Goal: Information Seeking & Learning: Learn about a topic

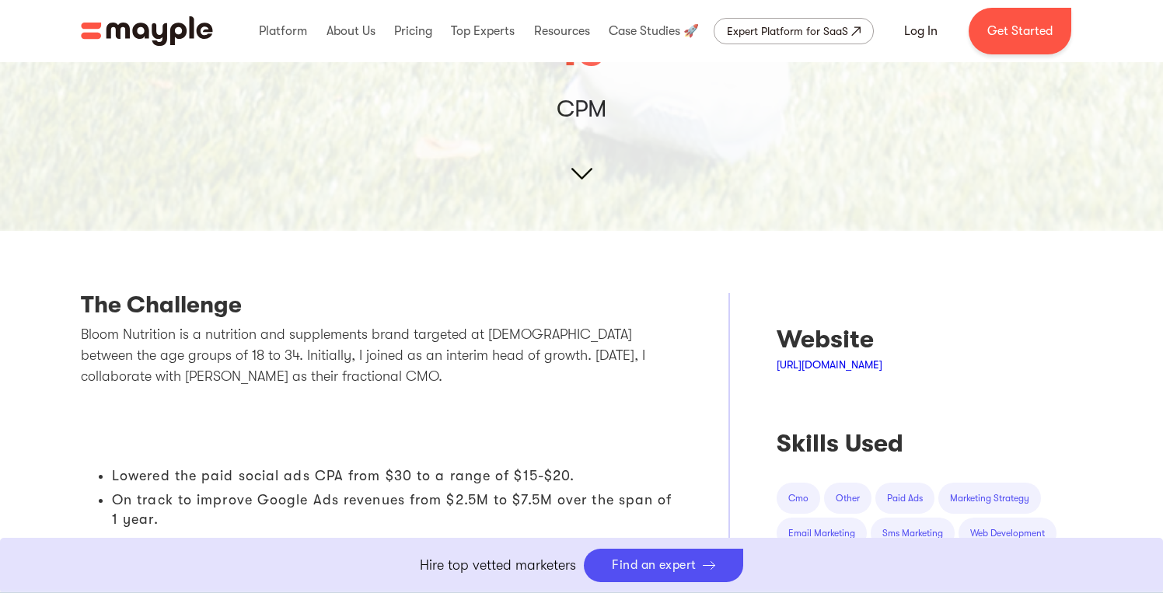
scroll to position [372, 0]
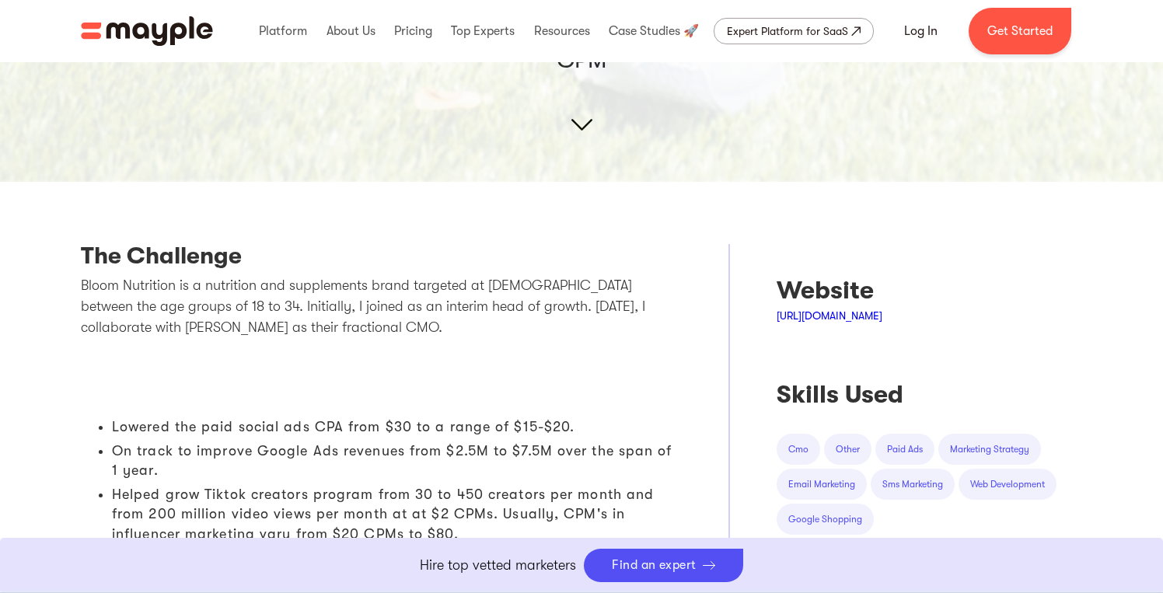
scroll to position [458, 0]
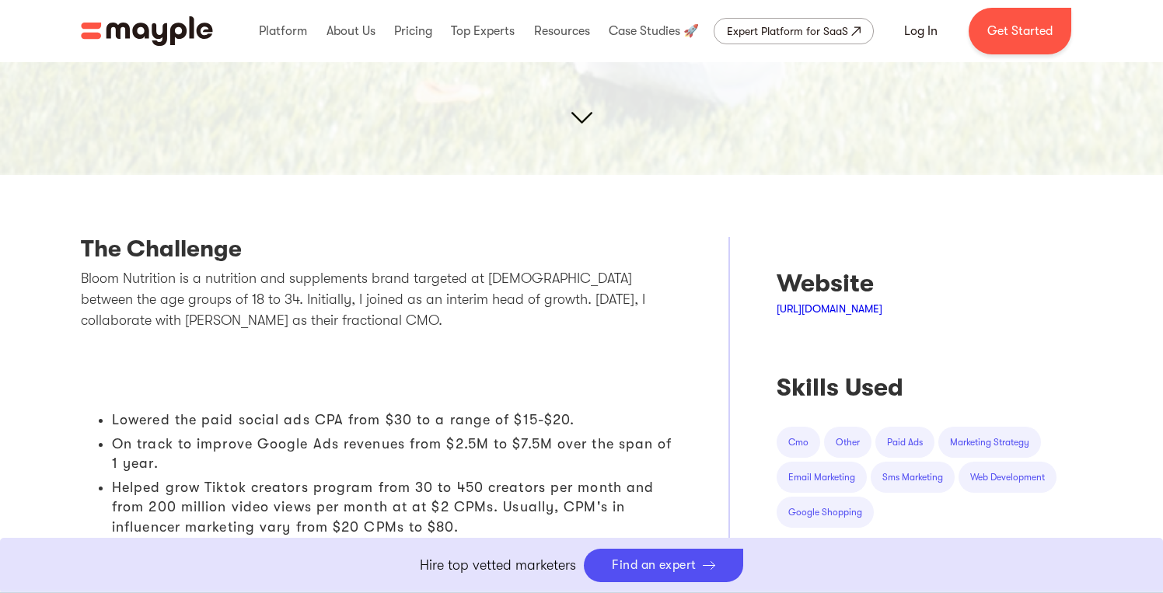
click at [362, 281] on p "Bloom Nutrition is a nutrition and supplements brand targeted at [DEMOGRAPHIC_D…" at bounding box center [381, 299] width 601 height 63
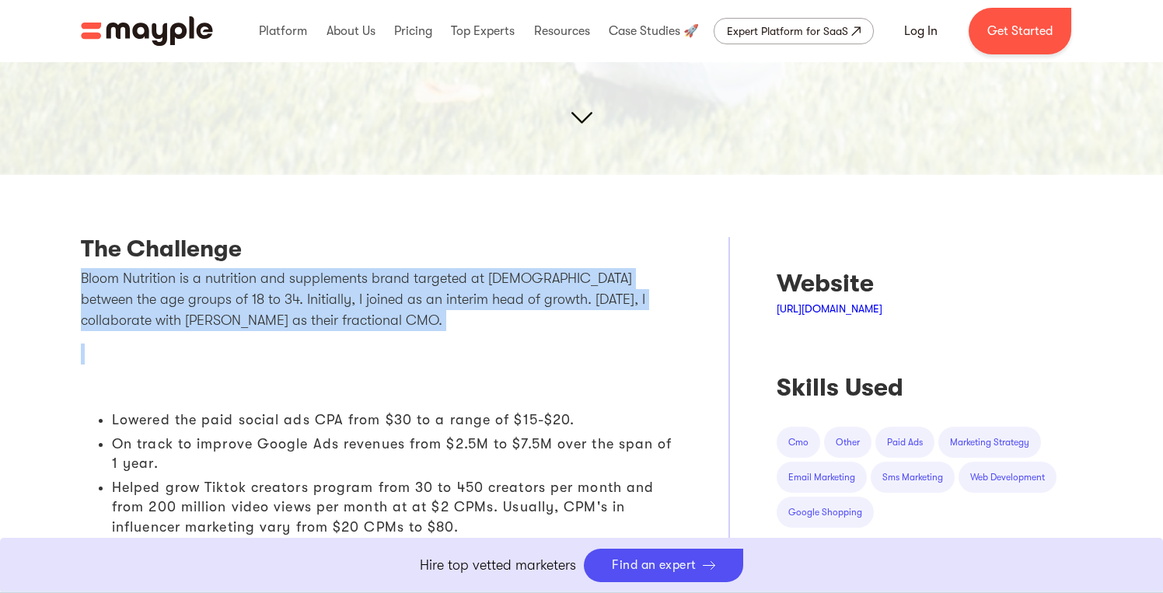
click at [361, 328] on p "Bloom Nutrition is a nutrition and supplements brand targeted at [DEMOGRAPHIC_D…" at bounding box center [381, 299] width 601 height 63
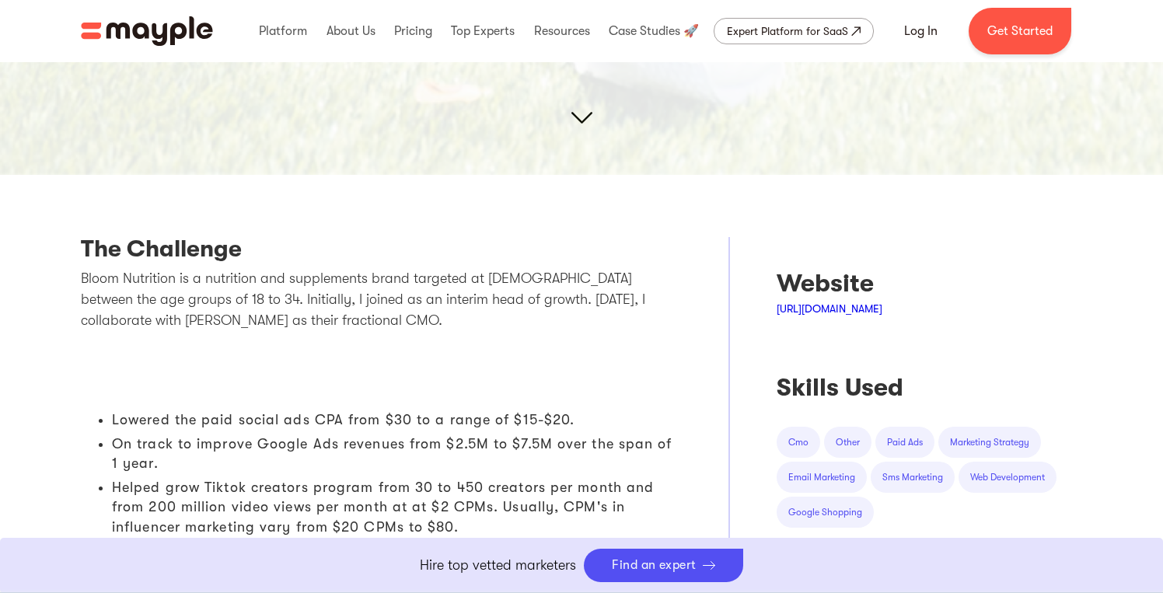
click at [325, 292] on p "Bloom Nutrition is a nutrition and supplements brand targeted at [DEMOGRAPHIC_D…" at bounding box center [381, 299] width 601 height 63
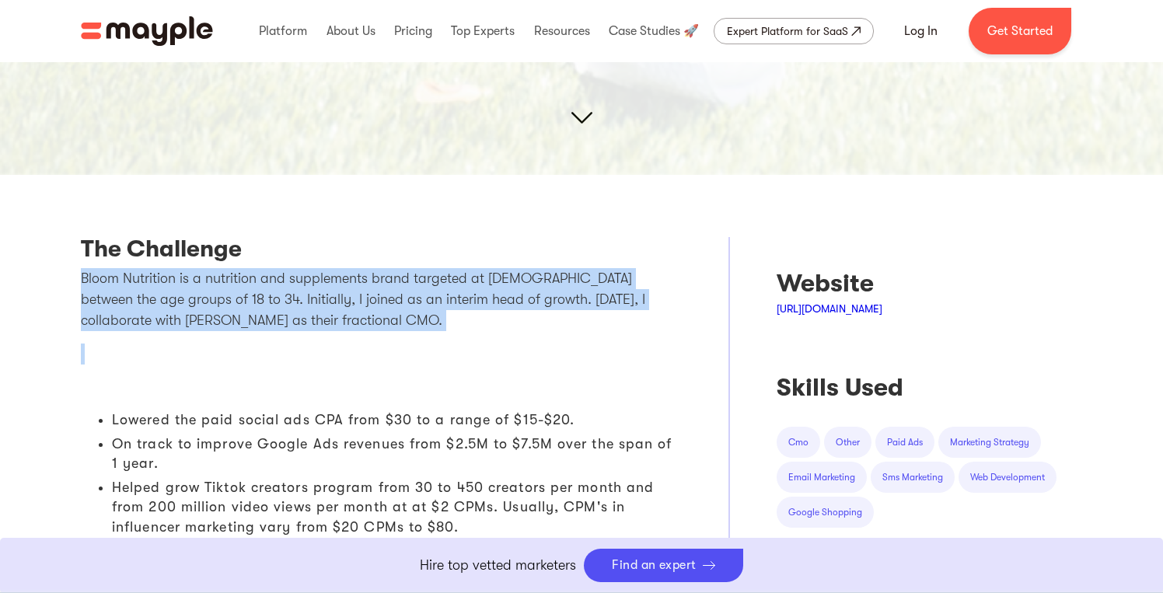
click at [320, 313] on p "Bloom Nutrition is a nutrition and supplements brand targeted at [DEMOGRAPHIC_D…" at bounding box center [381, 299] width 601 height 63
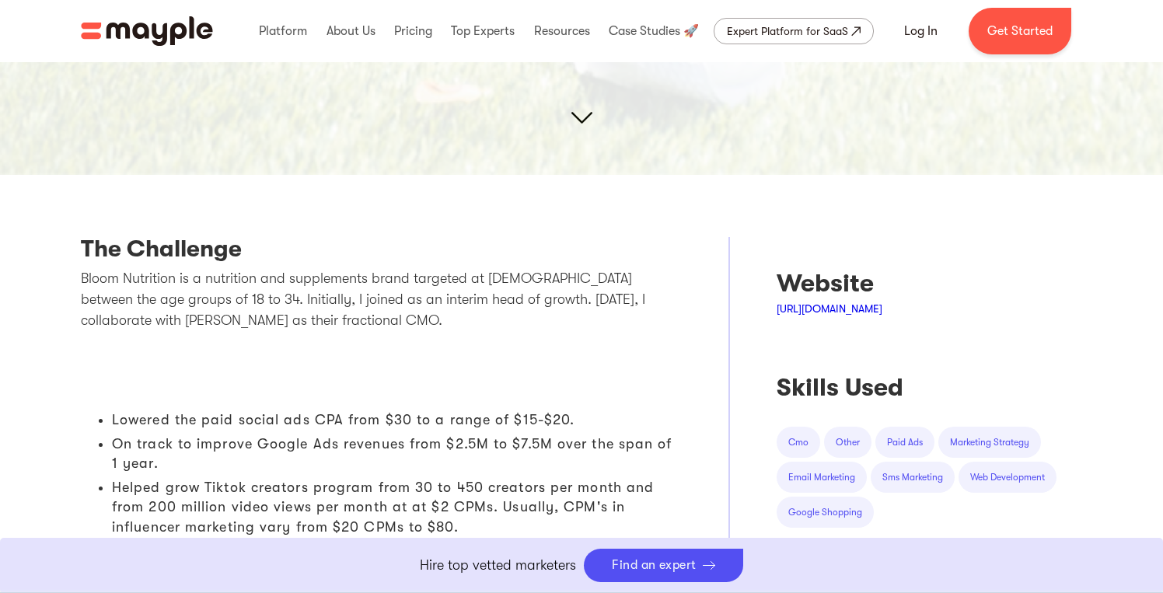
click at [338, 317] on p "Bloom Nutrition is a nutrition and supplements brand targeted at [DEMOGRAPHIC_D…" at bounding box center [381, 299] width 601 height 63
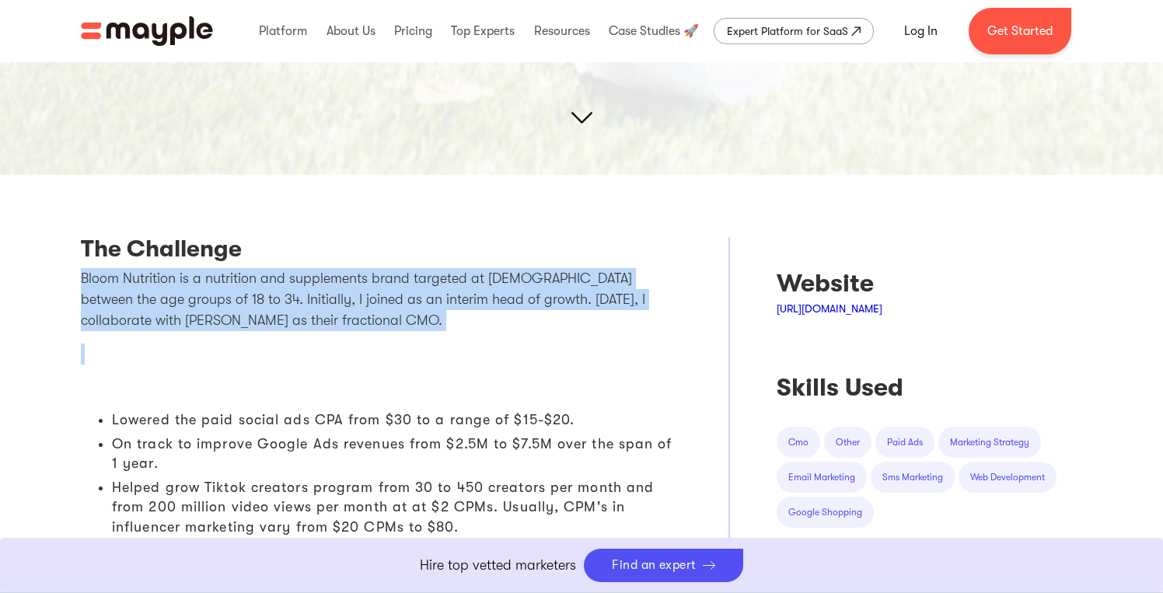
click at [321, 306] on p "Bloom Nutrition is a nutrition and supplements brand targeted at [DEMOGRAPHIC_D…" at bounding box center [381, 299] width 601 height 63
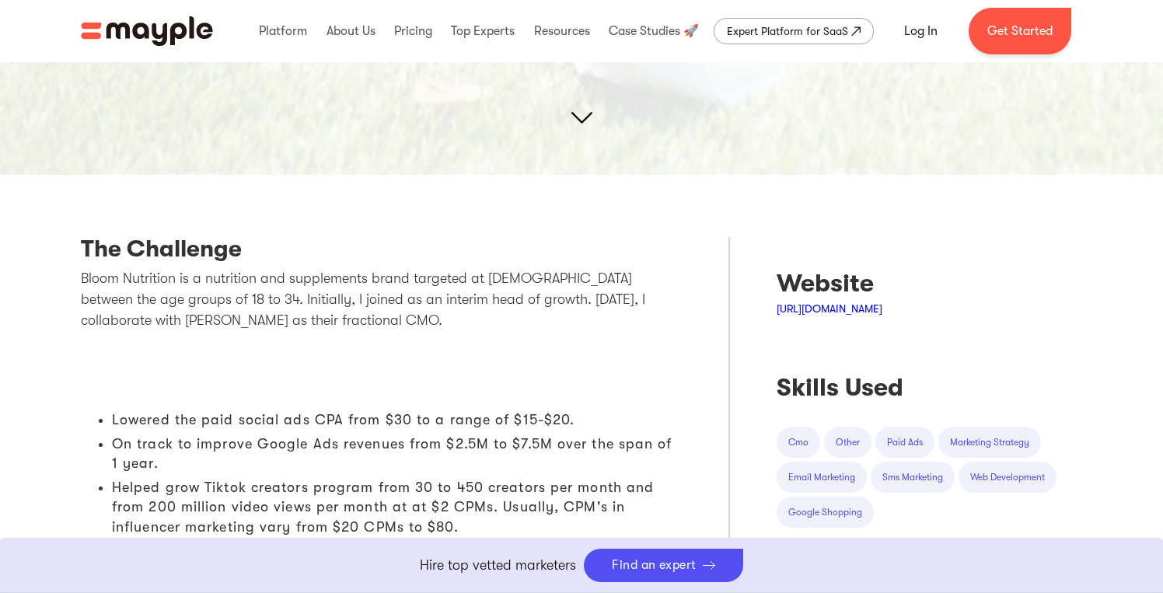
click at [321, 306] on p "Bloom Nutrition is a nutrition and supplements brand targeted at [DEMOGRAPHIC_D…" at bounding box center [381, 299] width 601 height 63
click at [325, 346] on p at bounding box center [381, 354] width 601 height 21
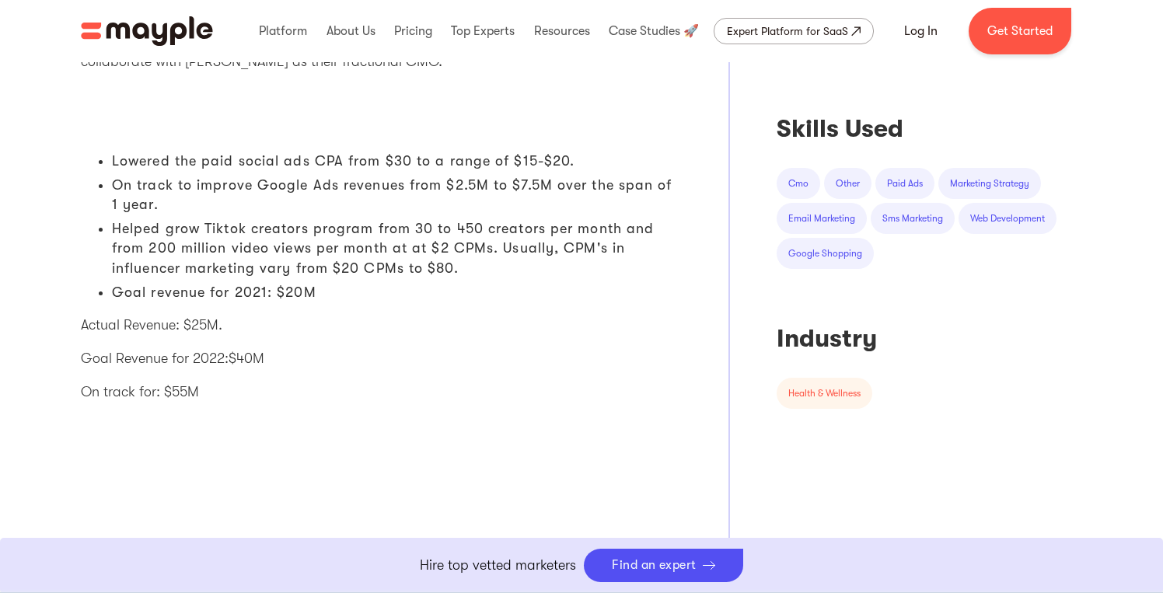
scroll to position [680, 0]
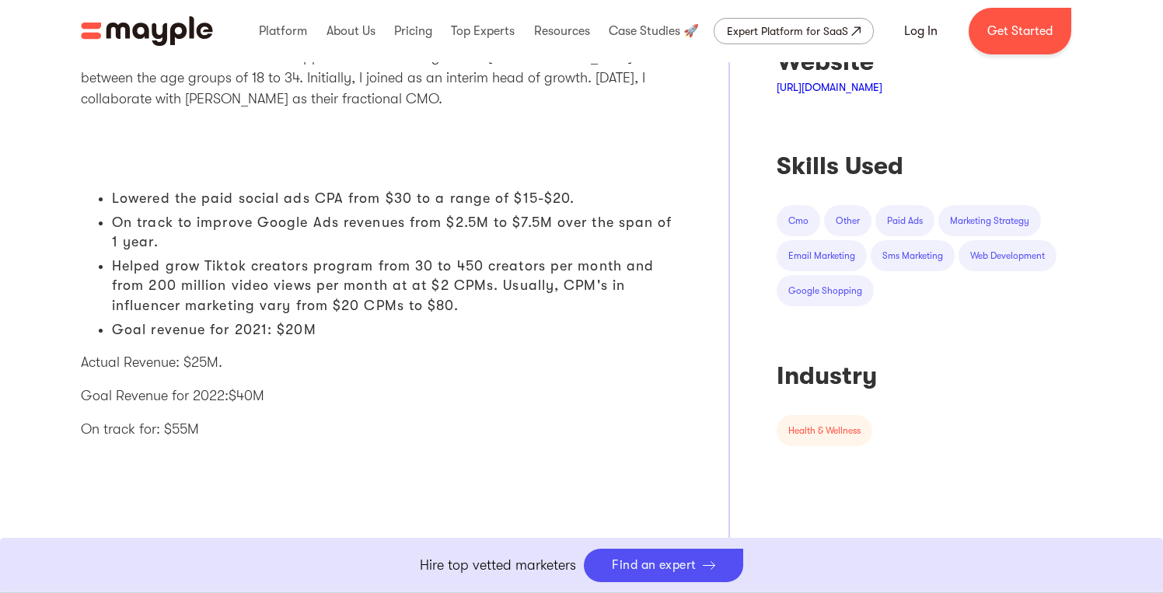
click at [303, 191] on li "Lowered the paid social ads CPA from $30 to a range of $15-$20." at bounding box center [397, 198] width 570 height 19
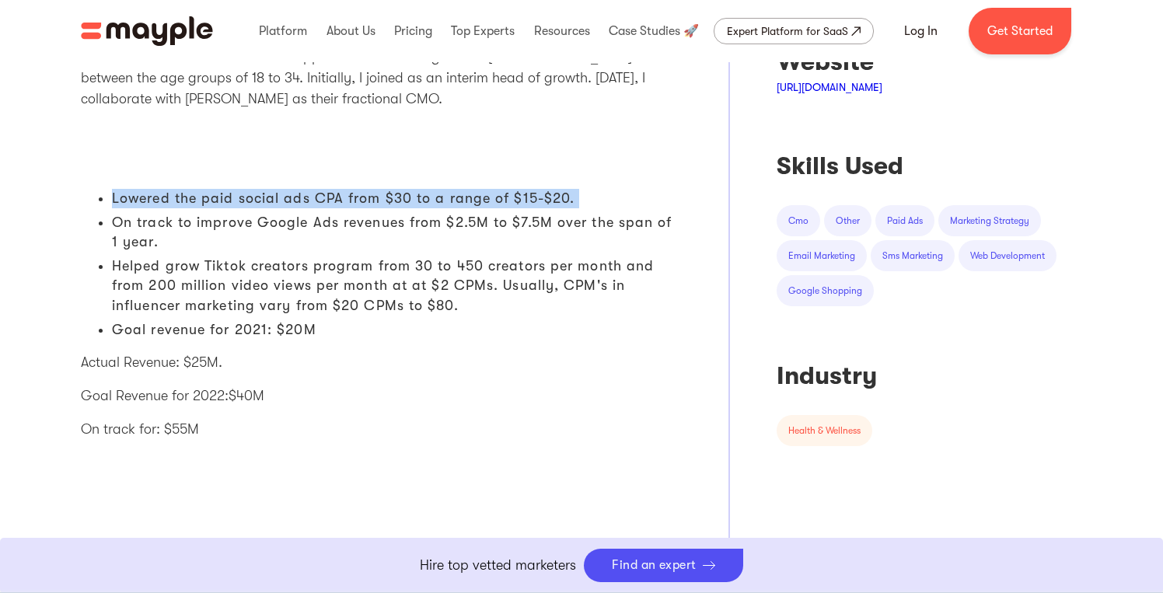
click at [324, 215] on li "On track to improve Google Ads revenues from $2.5M to $7.5M over the span of 1 …" at bounding box center [397, 232] width 570 height 39
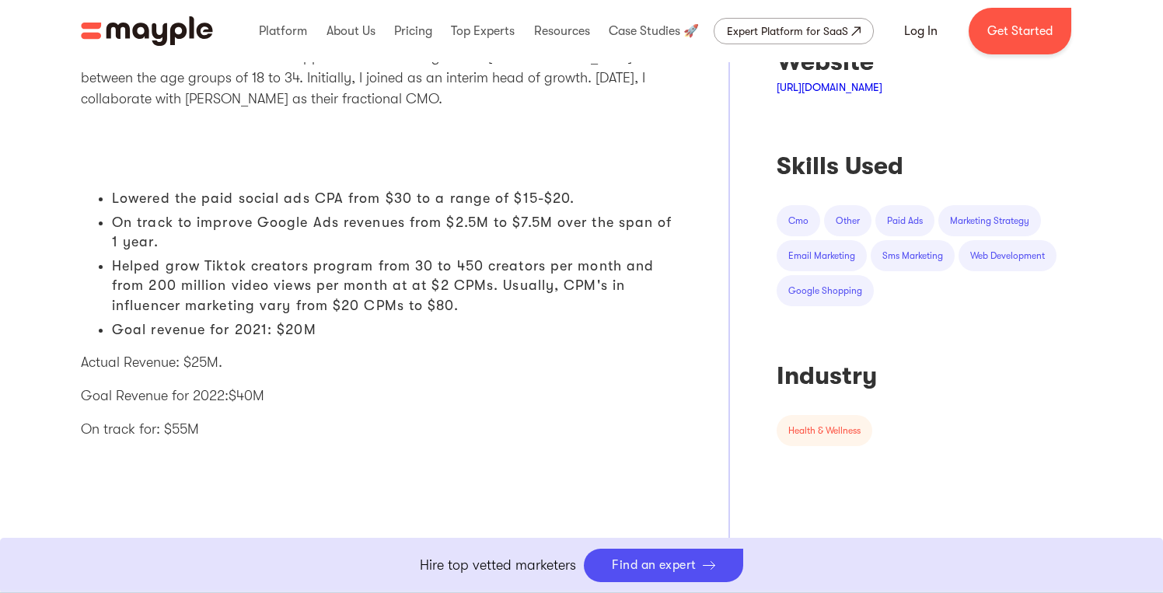
click at [324, 215] on li "On track to improve Google Ads revenues from $2.5M to $7.5M over the span of 1 …" at bounding box center [397, 232] width 570 height 39
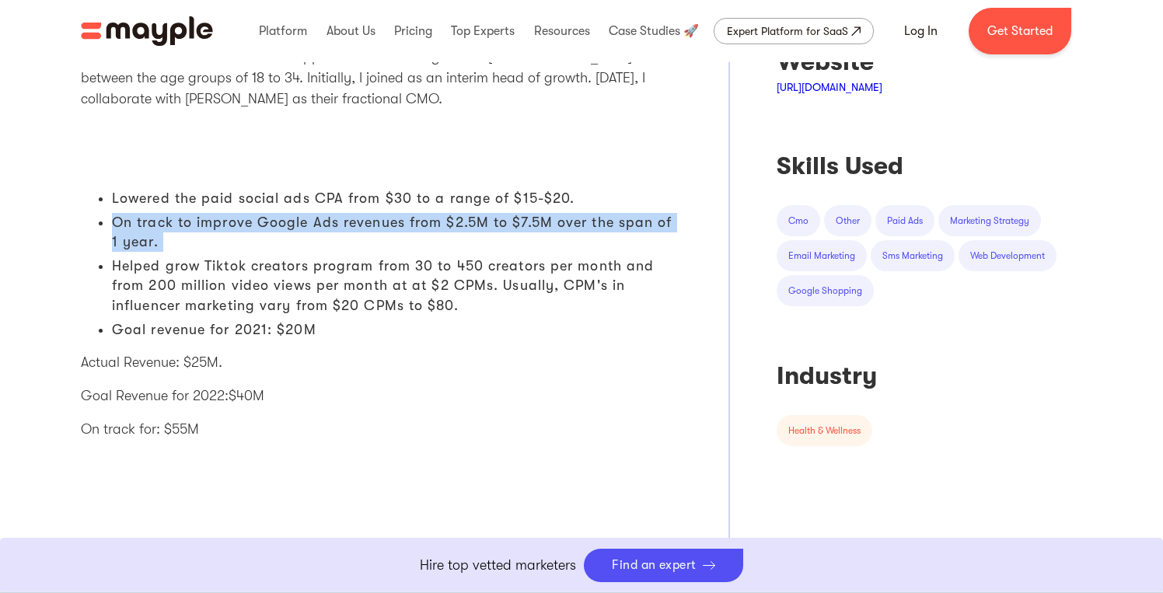
click at [324, 194] on li "Lowered the paid social ads CPA from $30 to a range of $15-$20." at bounding box center [397, 198] width 570 height 19
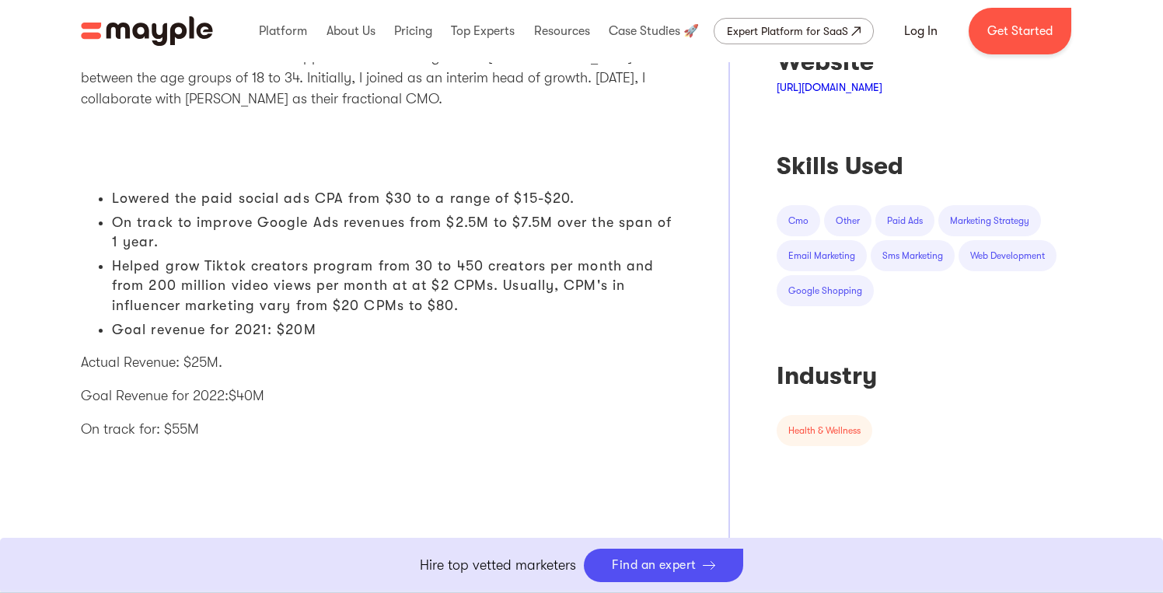
click at [324, 194] on li "Lowered the paid social ads CPA from $30 to a range of $15-$20." at bounding box center [397, 198] width 570 height 19
click at [297, 326] on li "Goal revenue for 2021: $20M" at bounding box center [397, 329] width 570 height 19
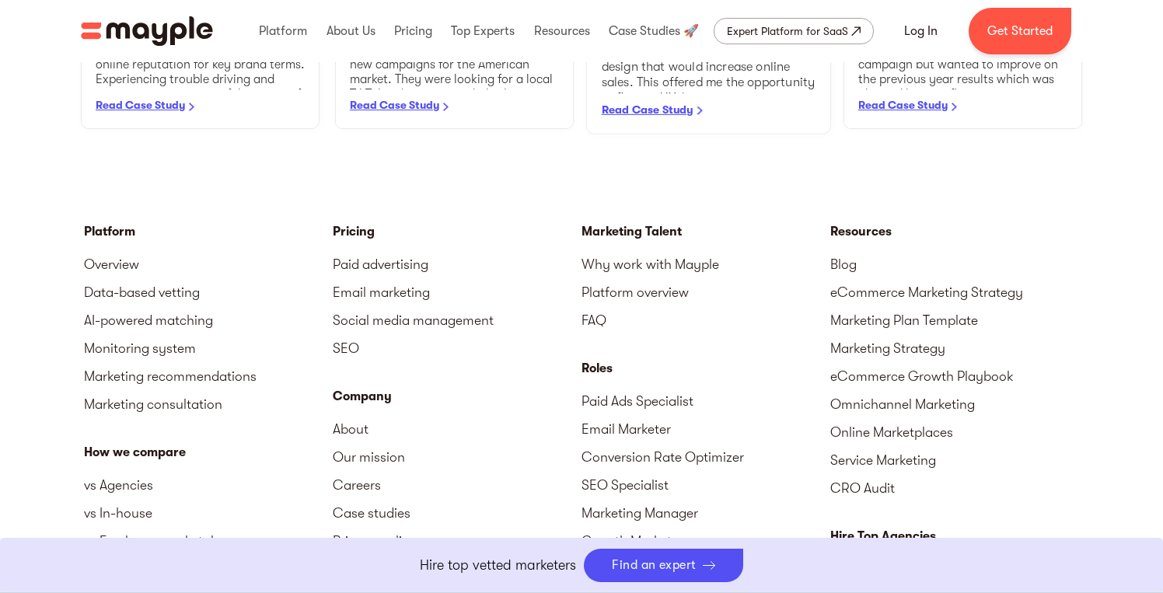
scroll to position [2495, 0]
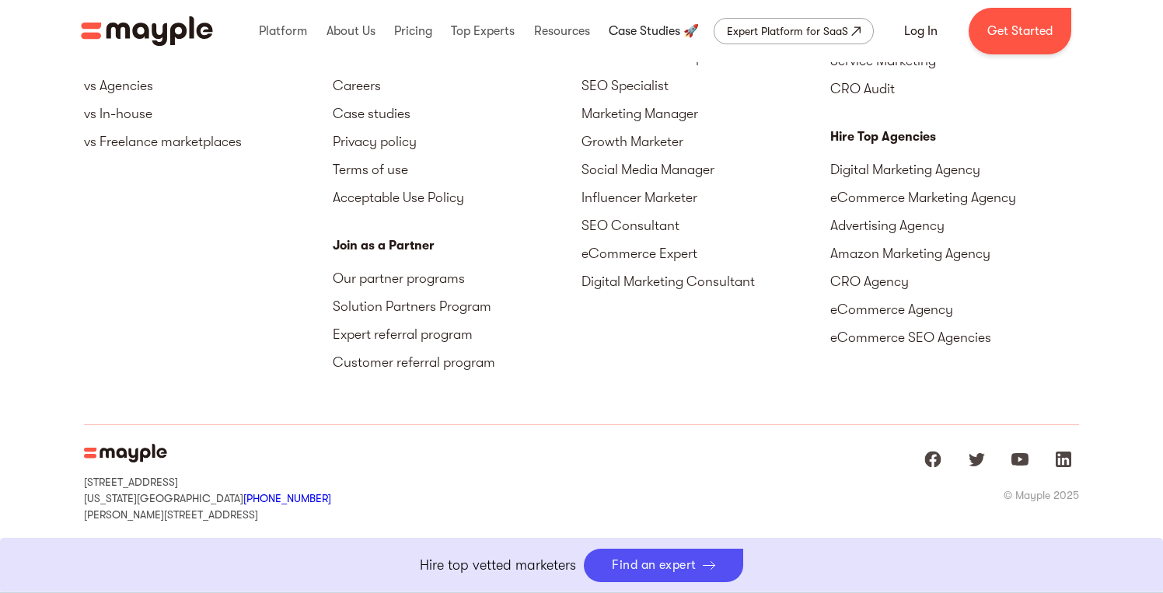
click at [649, 23] on link at bounding box center [654, 31] width 98 height 50
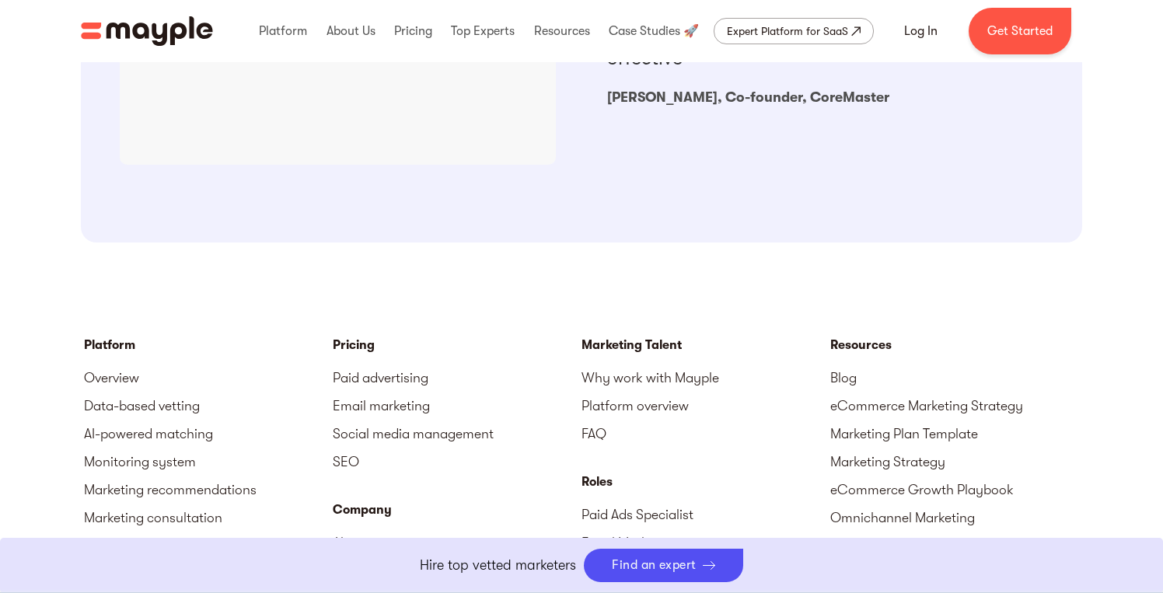
scroll to position [2209, 0]
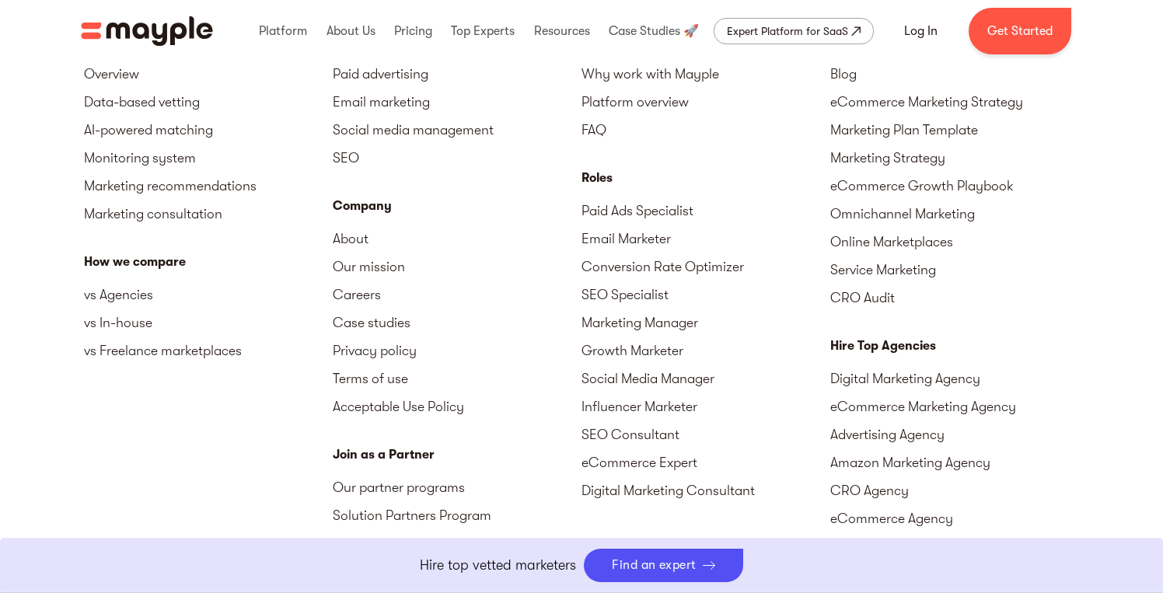
scroll to position [1820, 0]
